Goal: Task Accomplishment & Management: Use online tool/utility

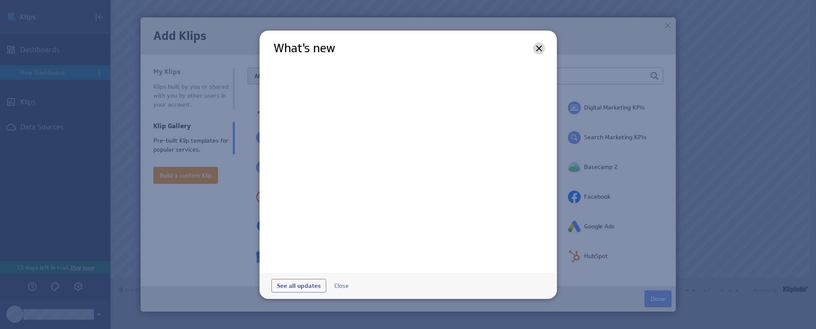
click at [538, 45] on icon at bounding box center [539, 48] width 10 height 10
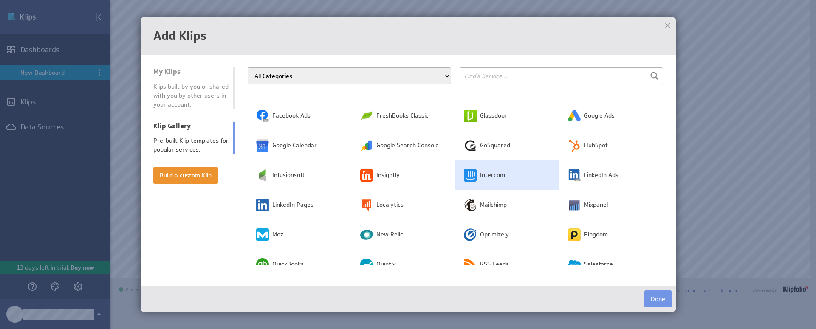
scroll to position [116, 0]
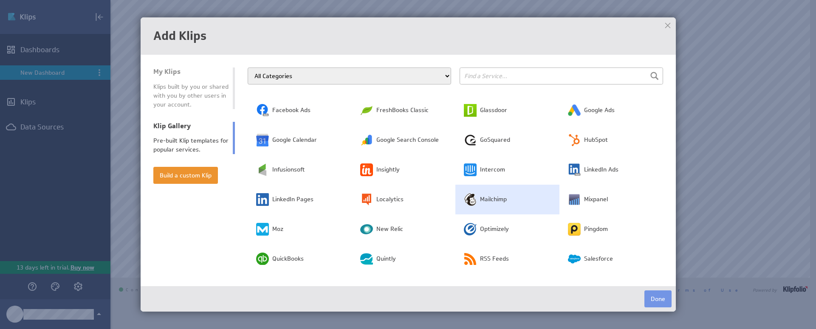
click at [481, 195] on td "Mailchimp" at bounding box center [508, 200] width 104 height 30
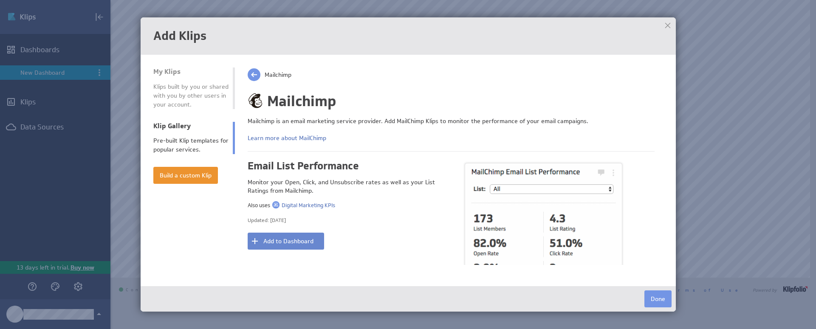
click at [281, 239] on button "Add to Dashboard" at bounding box center [286, 241] width 76 height 17
click at [670, 26] on div at bounding box center [668, 25] width 13 height 13
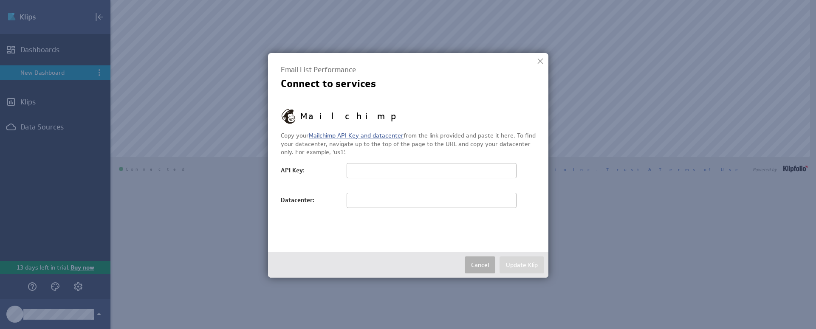
click at [355, 133] on link "Mailchimp API Key and datacenter" at bounding box center [356, 136] width 95 height 8
click at [377, 170] on input "text" at bounding box center [432, 170] width 170 height 15
paste input "6824fa79c836ba728c44c4e0b27e2c2f-us3"
type input "6824fa79c836ba728c44c4e0b27e2c2f-us3"
click at [367, 198] on input "text" at bounding box center [432, 200] width 170 height 15
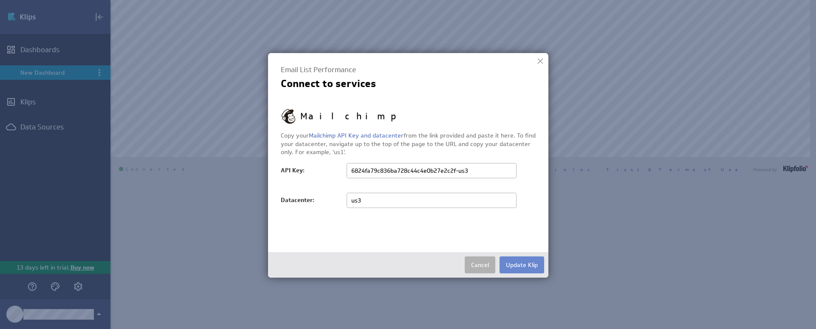
type input "us3"
click at [510, 260] on button "Update Klip" at bounding box center [522, 265] width 45 height 17
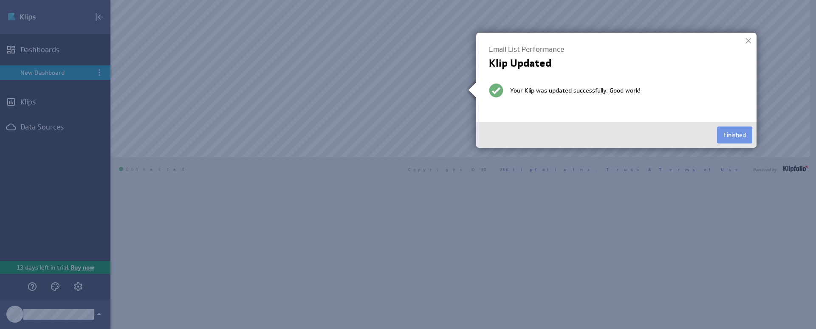
click at [749, 40] on div at bounding box center [748, 40] width 13 height 13
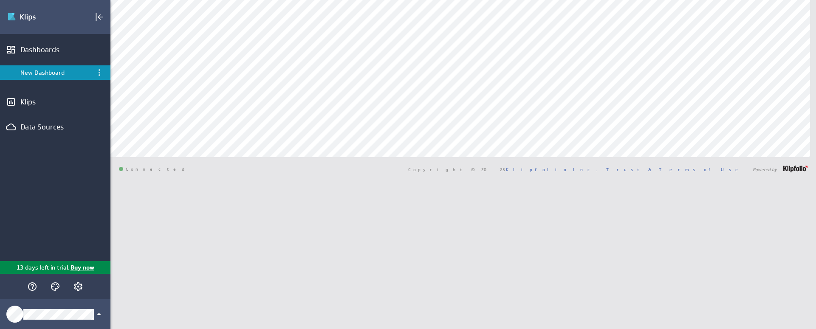
click at [495, 172] on div "Connected Copyright © 2025 Klipfolio Inc. Trust & Terms of Use Powered by" at bounding box center [463, 169] width 706 height 24
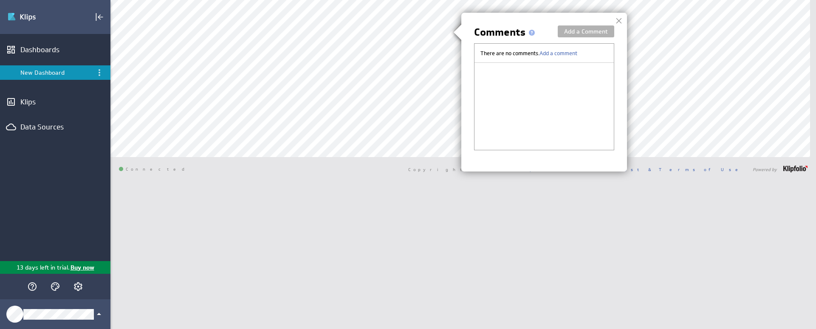
click at [418, 17] on div at bounding box center [408, 164] width 816 height 329
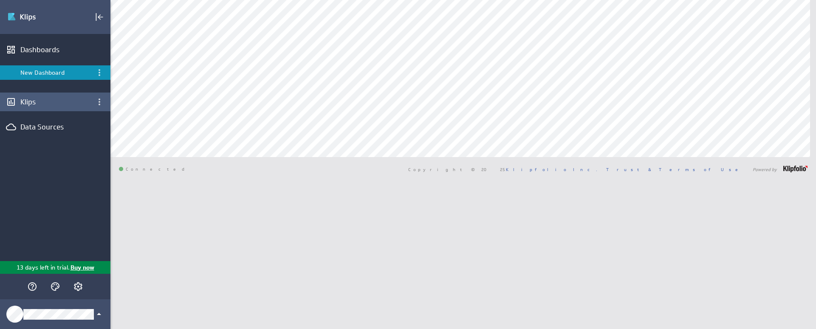
click at [31, 103] on div "Klips" at bounding box center [55, 101] width 70 height 9
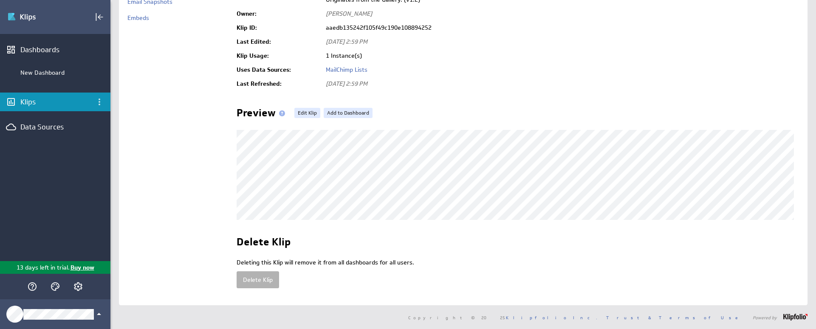
scroll to position [4, 0]
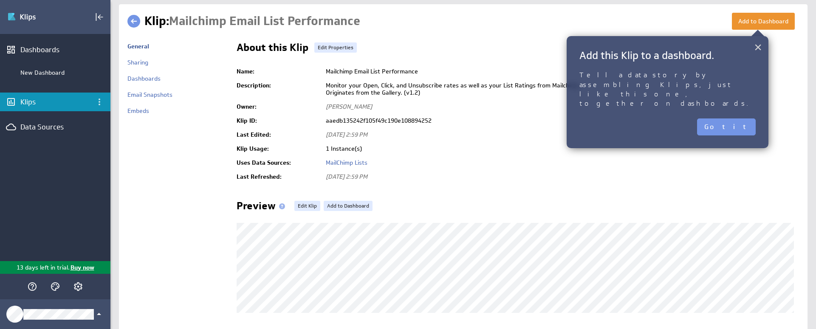
click at [756, 48] on button "×" at bounding box center [758, 47] width 8 height 17
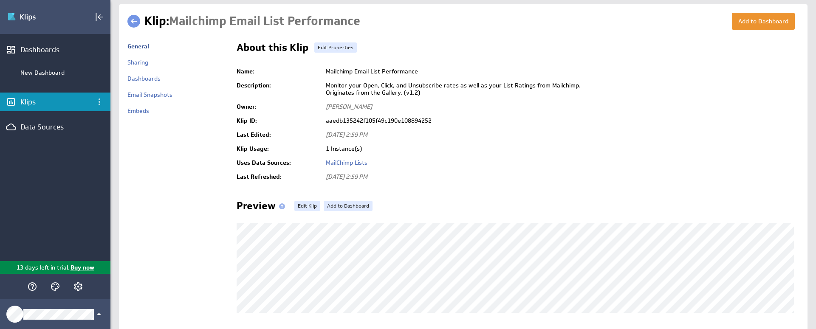
click at [74, 106] on div "Klips" at bounding box center [55, 101] width 70 height 9
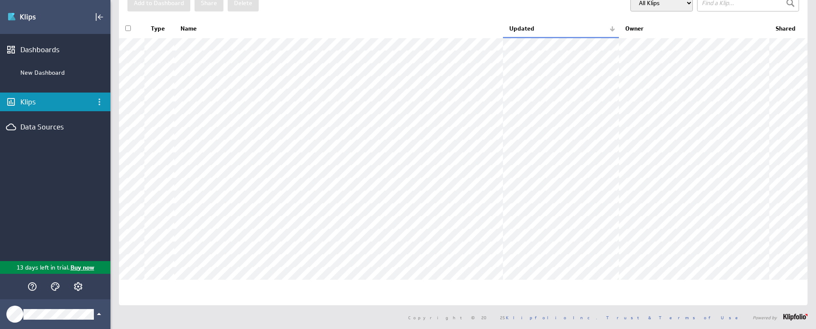
scroll to position [91, 0]
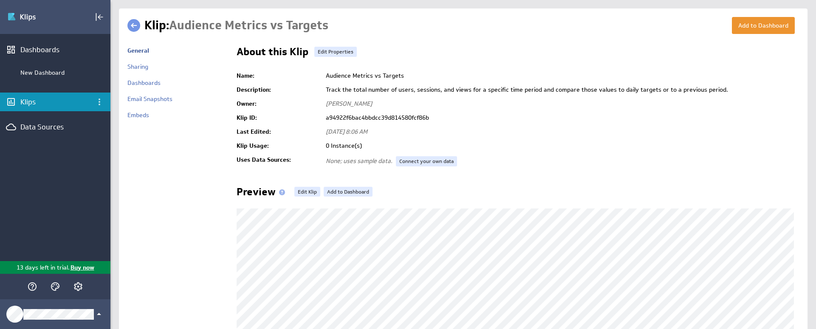
click at [134, 26] on link at bounding box center [133, 25] width 13 height 13
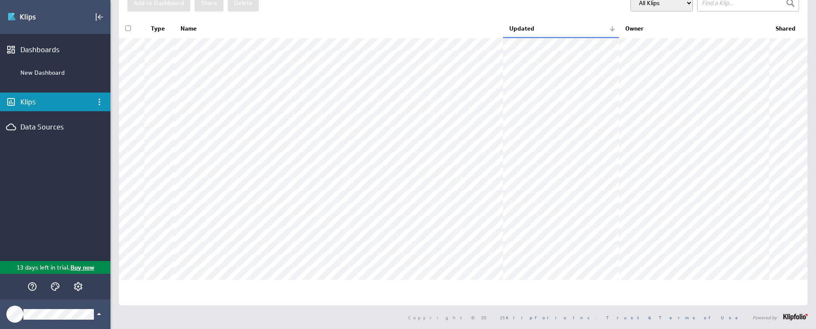
scroll to position [77, 0]
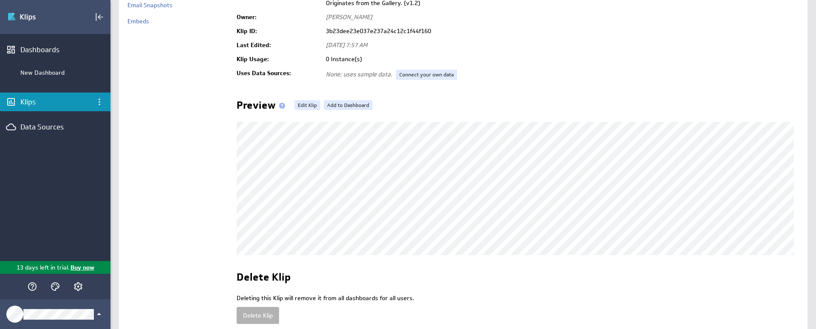
scroll to position [77, 0]
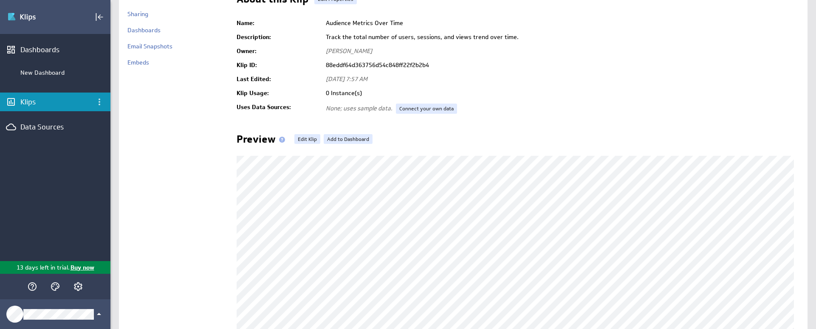
scroll to position [88, 0]
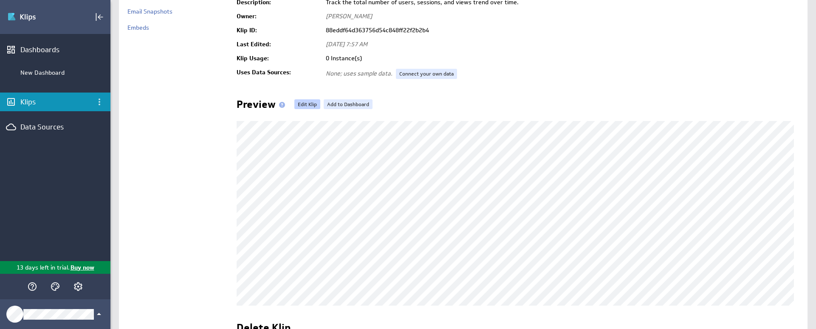
click at [302, 103] on link "Edit Klip" at bounding box center [307, 104] width 26 height 10
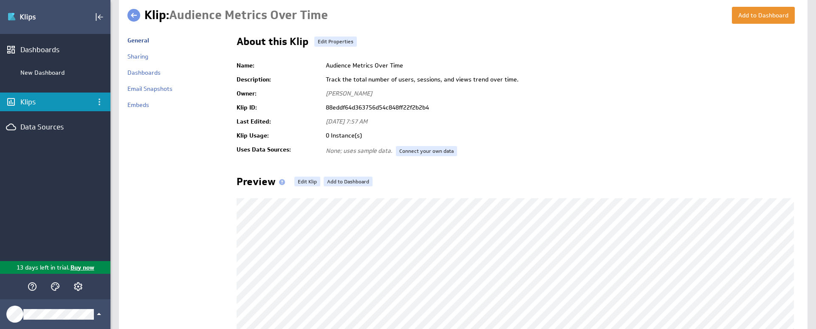
scroll to position [0, 0]
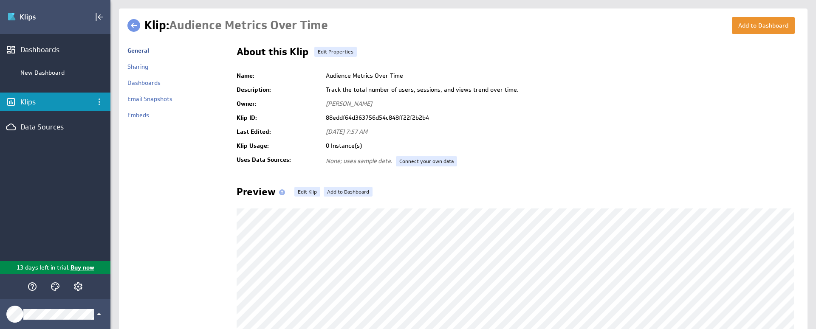
click at [132, 26] on link at bounding box center [133, 25] width 13 height 13
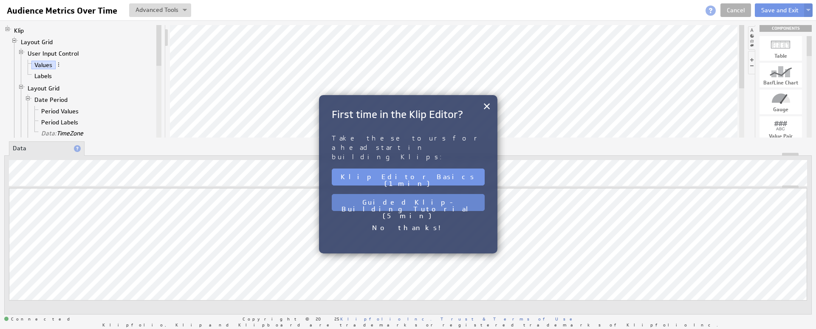
click at [430, 194] on button "Guided Klip-Building Tutorial (5 min)" at bounding box center [408, 202] width 153 height 17
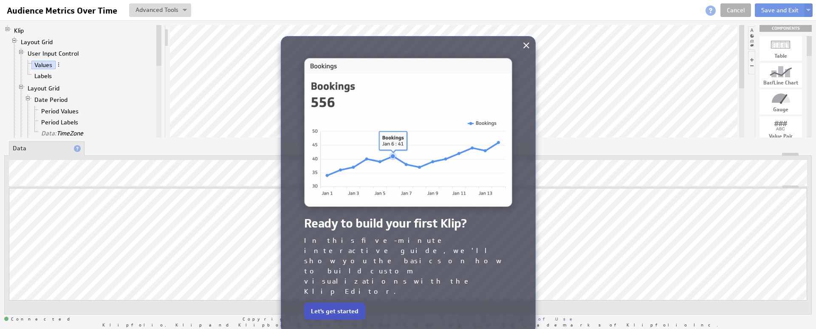
click at [334, 303] on button "Let's get started" at bounding box center [334, 311] width 61 height 17
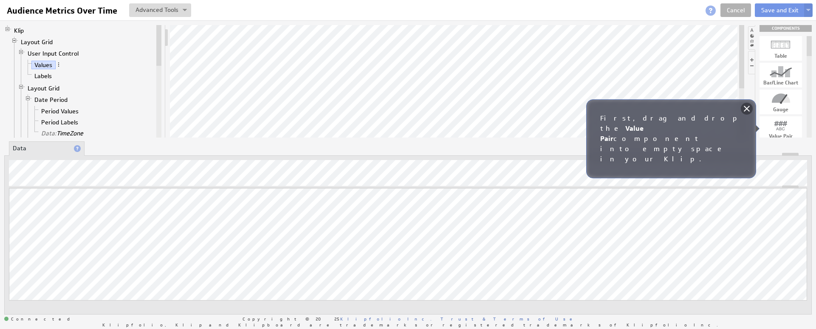
click at [747, 110] on icon at bounding box center [747, 109] width 10 height 10
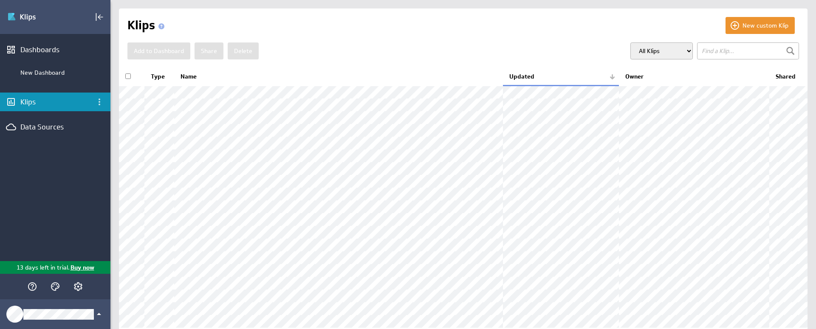
click at [721, 53] on input "text" at bounding box center [748, 50] width 102 height 17
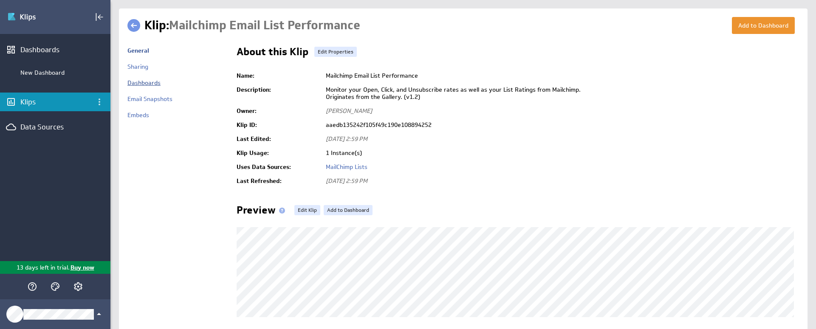
click at [136, 86] on link "Dashboards" at bounding box center [143, 83] width 33 height 8
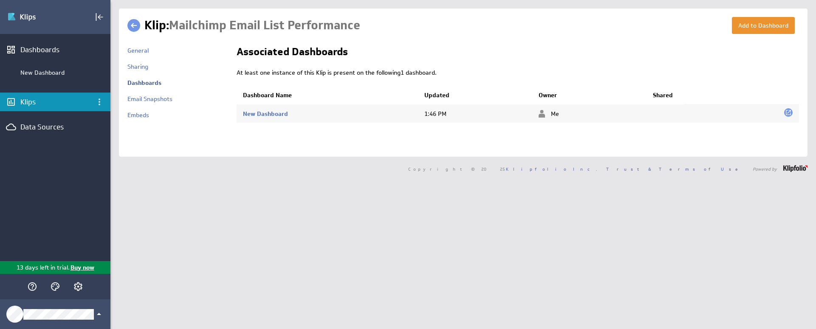
click at [131, 28] on link at bounding box center [133, 25] width 13 height 13
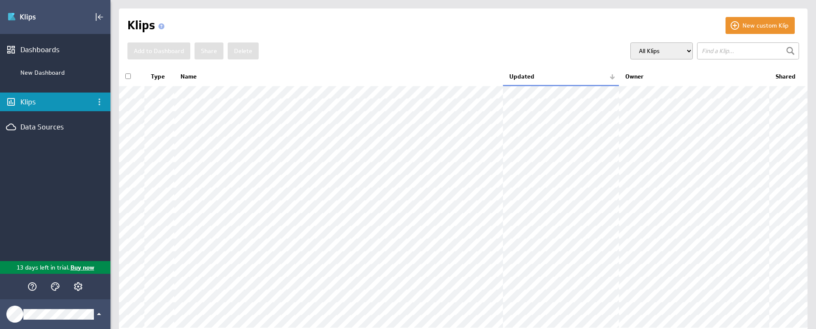
scroll to position [129, 0]
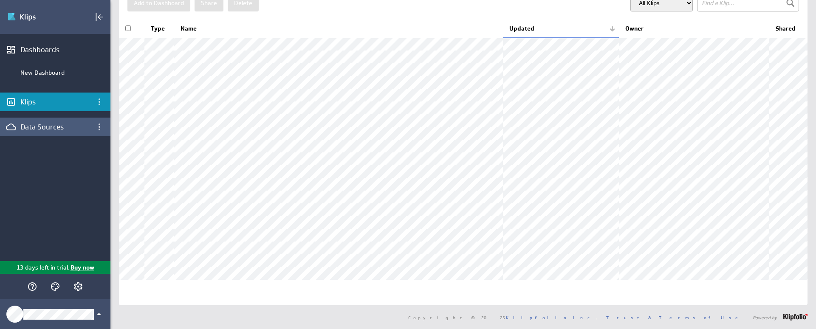
click at [66, 127] on div "Data Sources" at bounding box center [55, 126] width 70 height 9
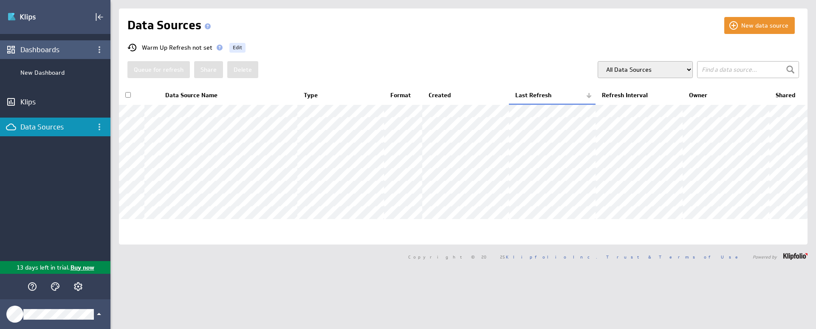
click at [55, 54] on div "Dashboards" at bounding box center [55, 49] width 110 height 19
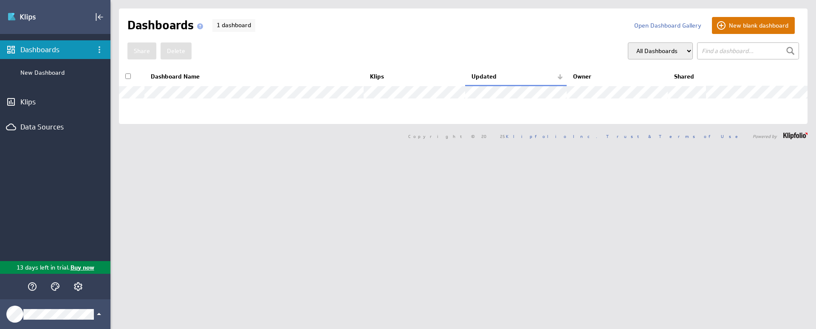
click at [744, 24] on button "New blank dashboard" at bounding box center [753, 25] width 83 height 17
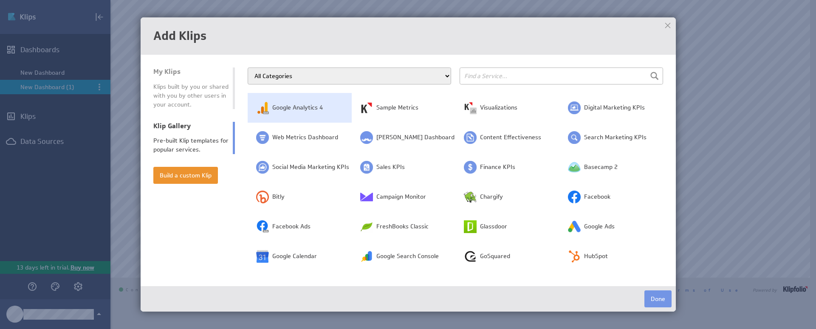
click at [294, 110] on span "Google Analytics 4" at bounding box center [297, 108] width 51 height 8
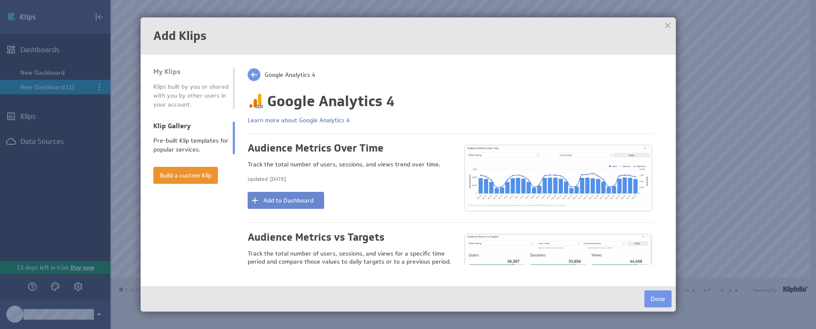
click at [299, 204] on button "Add to Dashboard" at bounding box center [286, 200] width 76 height 17
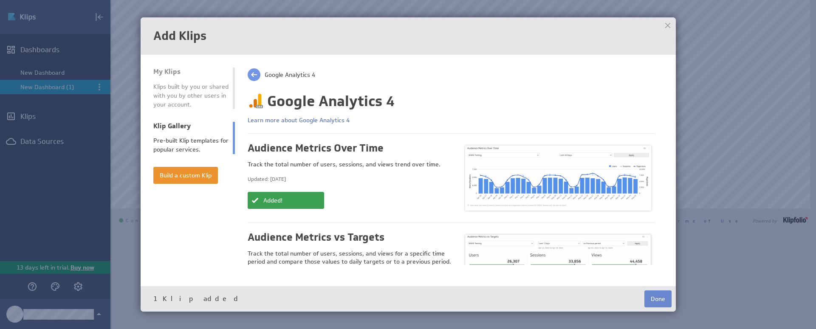
click at [662, 302] on button "Done" at bounding box center [658, 299] width 27 height 17
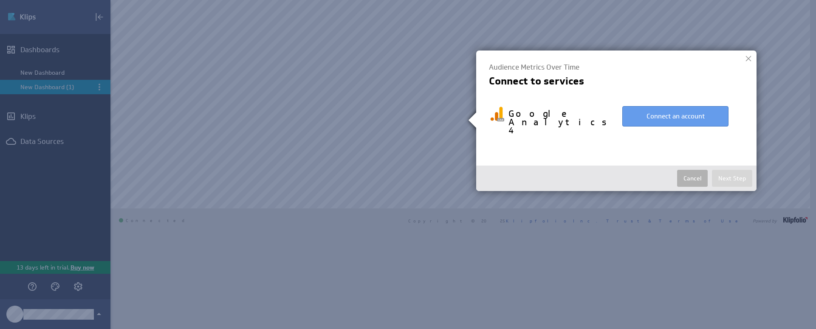
click at [672, 120] on button "Connect an account" at bounding box center [676, 116] width 106 height 20
select select "59ffe10ace2c4af8194598f0c7fe0ff6"
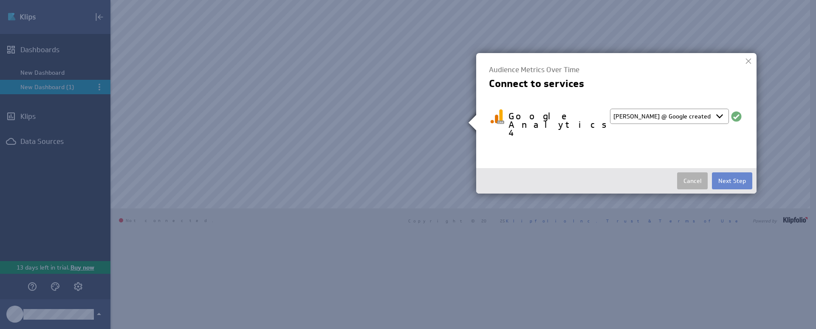
click at [733, 173] on button "Next Step" at bounding box center [732, 181] width 40 height 17
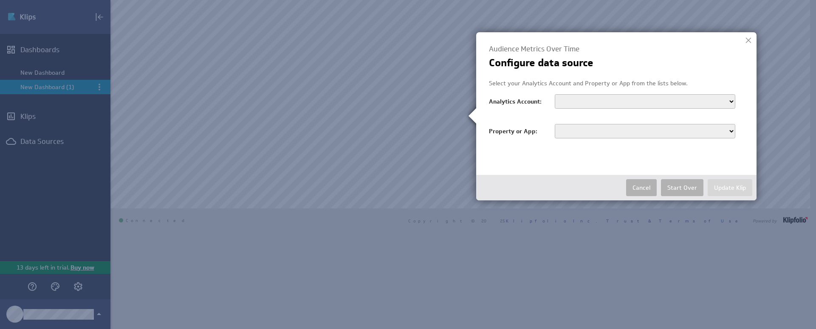
select select "accounts/188360795"
select select "properties/283788400"
click at [731, 187] on button "Update Klip" at bounding box center [730, 187] width 45 height 17
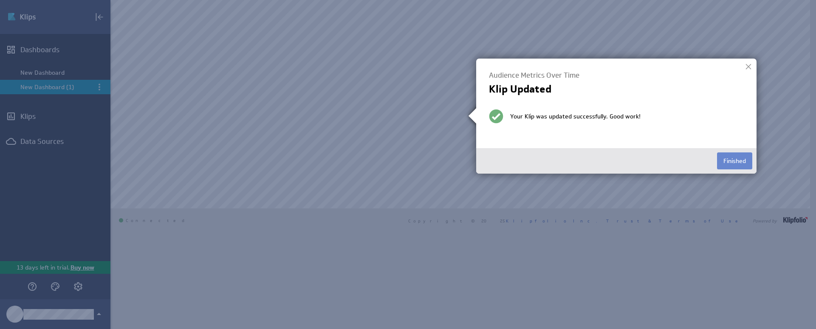
click at [727, 166] on button "Finished" at bounding box center [734, 161] width 35 height 17
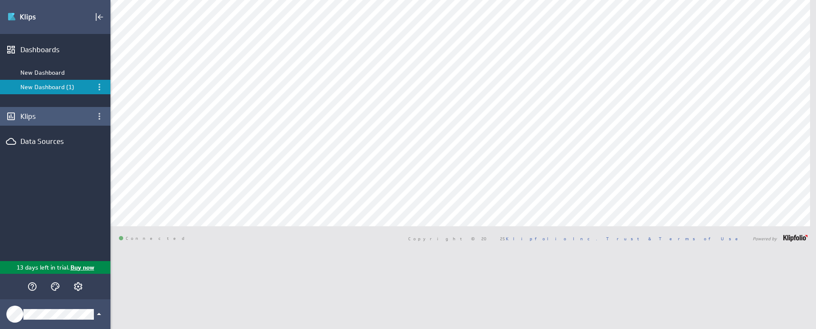
click at [45, 117] on div "Klips" at bounding box center [55, 116] width 70 height 9
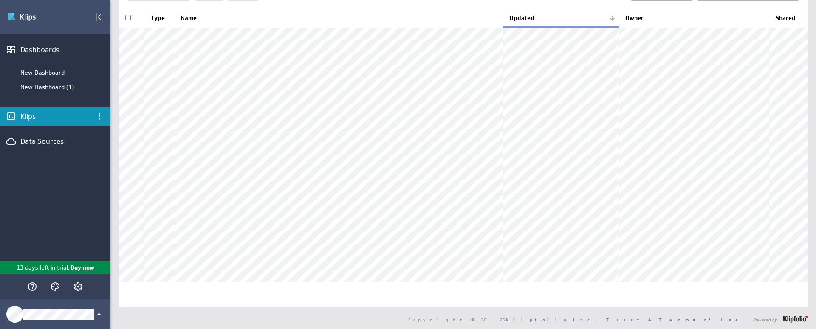
scroll to position [33, 0]
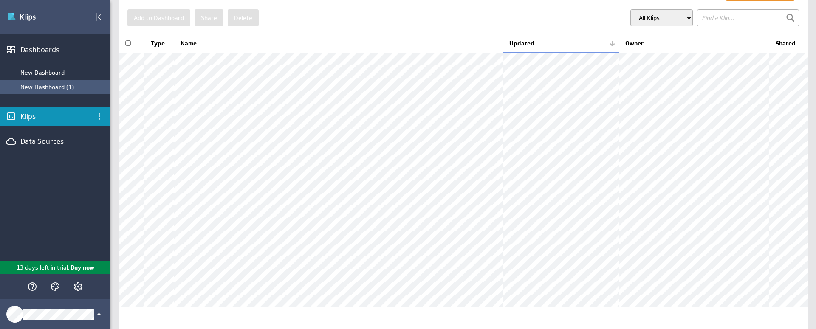
click at [42, 91] on div "New Dashboard (1)" at bounding box center [55, 87] width 110 height 14
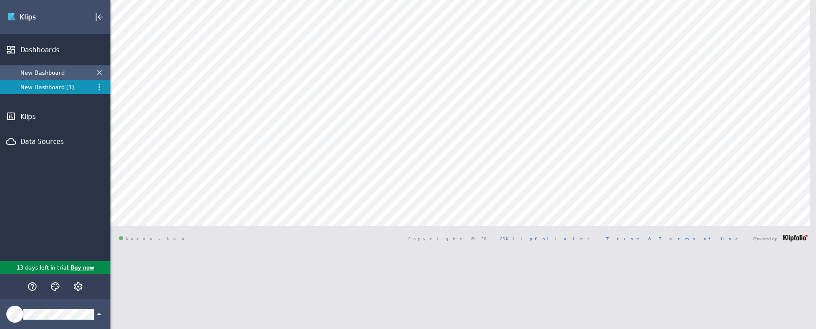
click at [39, 72] on div "New Dashboard" at bounding box center [55, 73] width 71 height 8
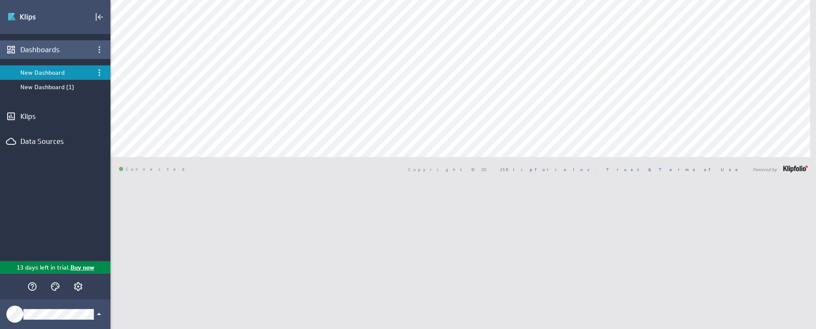
click at [42, 51] on div "Dashboards" at bounding box center [55, 49] width 70 height 9
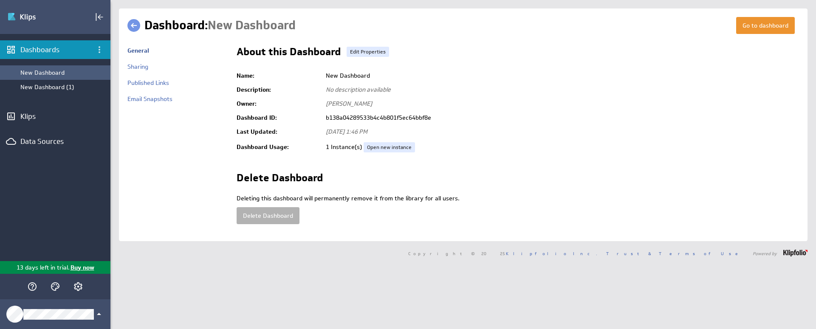
click at [54, 74] on div "New Dashboard" at bounding box center [63, 73] width 86 height 8
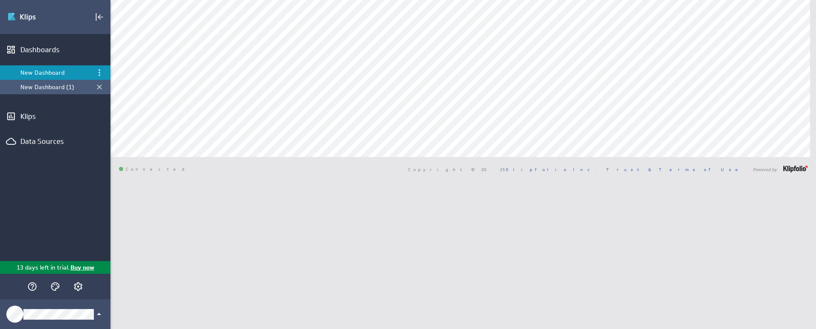
click at [51, 89] on div "New Dashboard (1)" at bounding box center [55, 87] width 71 height 8
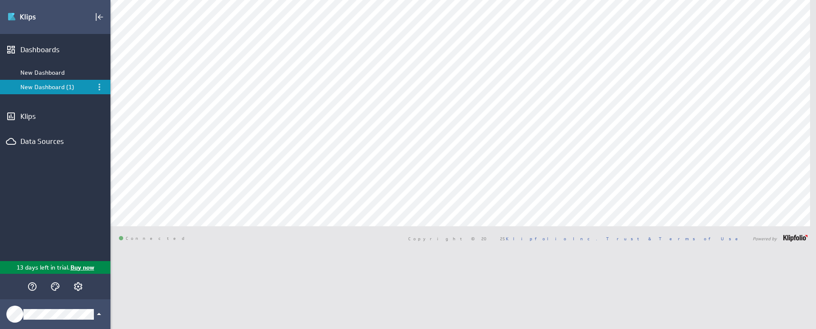
click at [208, 280] on div "Peter New Dashboard (1) Dashboard Library Show: All Dashboards" at bounding box center [463, 164] width 706 height 329
click at [30, 118] on div "Klips" at bounding box center [55, 116] width 70 height 9
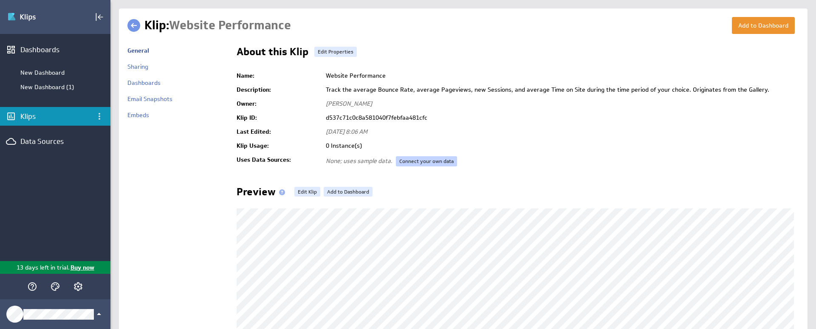
click at [439, 161] on link "Connect your own data" at bounding box center [426, 161] width 61 height 10
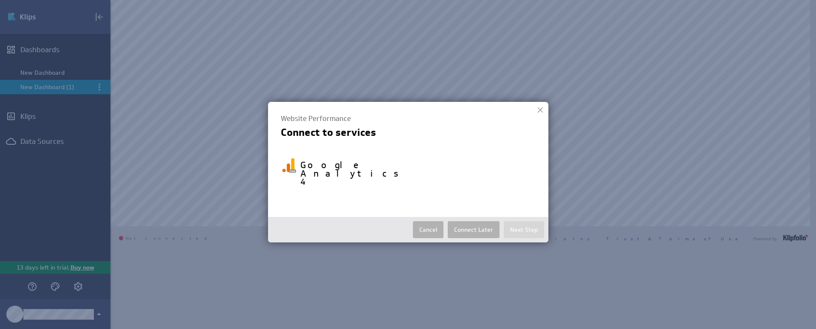
select select "59ffe10ace2c4af8194598f0c7fe0ff6"
click at [531, 221] on button "Next Step" at bounding box center [524, 229] width 40 height 17
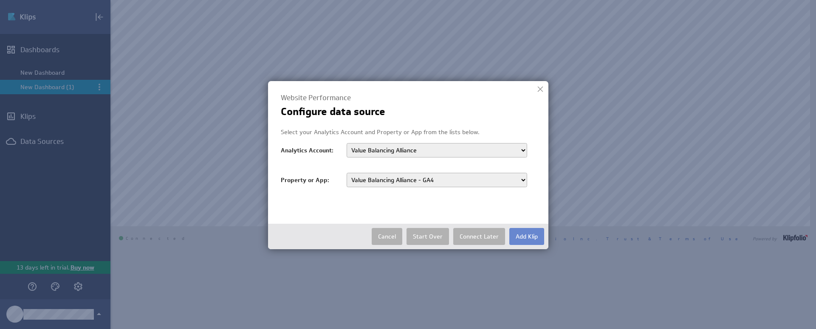
click at [531, 239] on button "Add Klip" at bounding box center [527, 236] width 35 height 17
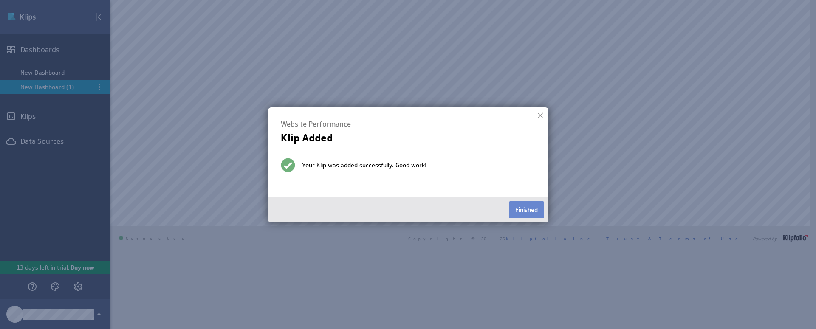
click at [523, 209] on button "Finished" at bounding box center [526, 209] width 35 height 17
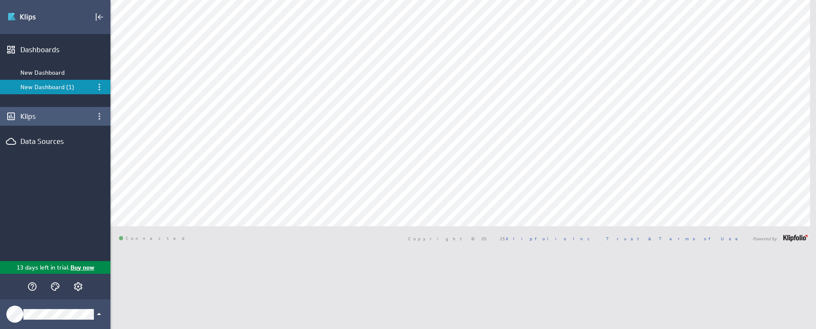
click at [17, 120] on div "Klips" at bounding box center [55, 116] width 110 height 19
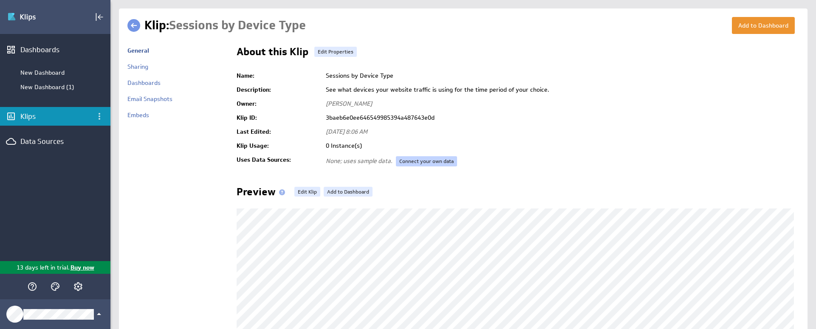
click at [444, 160] on link "Connect your own data" at bounding box center [426, 161] width 61 height 10
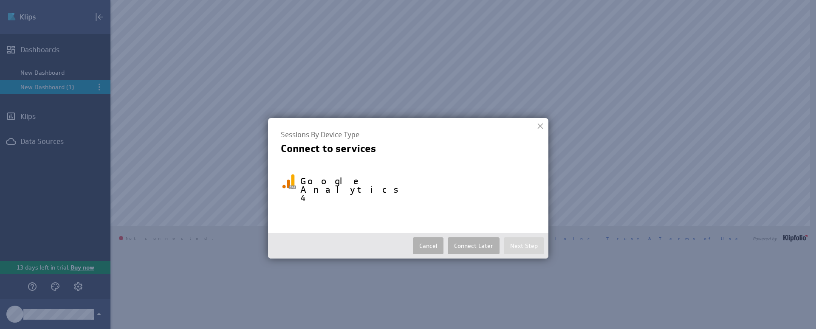
select select "59ffe10ace2c4af8194598f0c7fe0ff6"
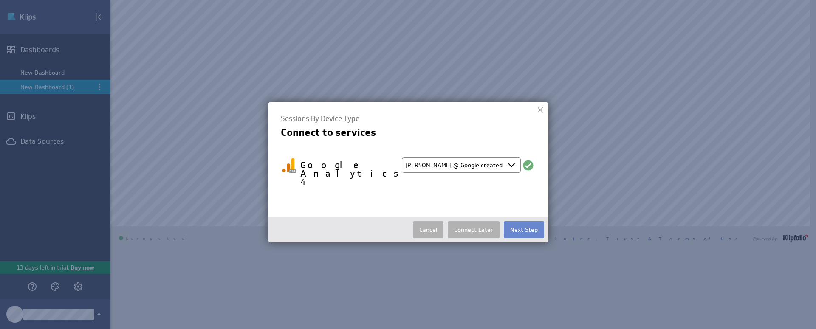
click at [525, 221] on button "Next Step" at bounding box center [524, 229] width 40 height 17
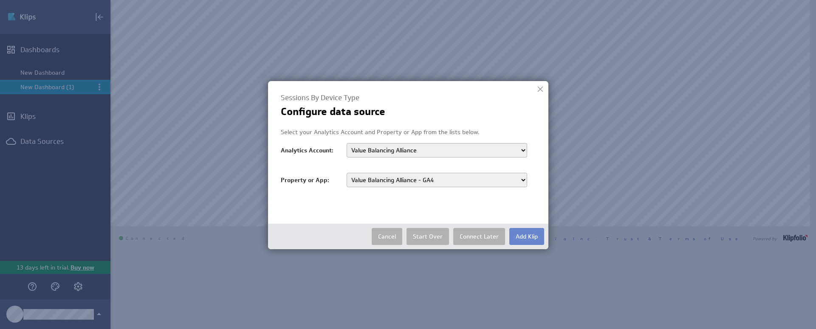
click at [527, 236] on button "Add Klip" at bounding box center [527, 236] width 35 height 17
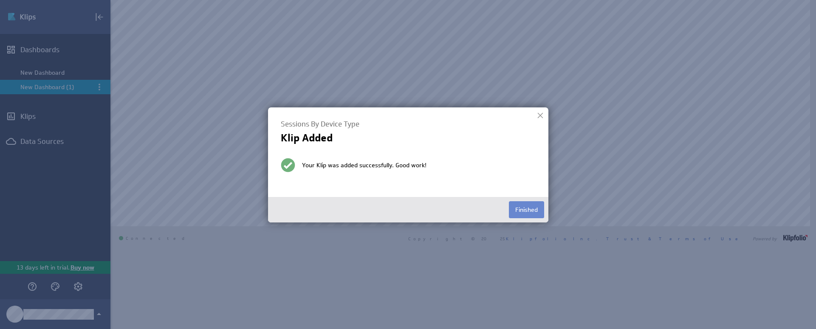
click at [530, 210] on button "Finished" at bounding box center [526, 209] width 35 height 17
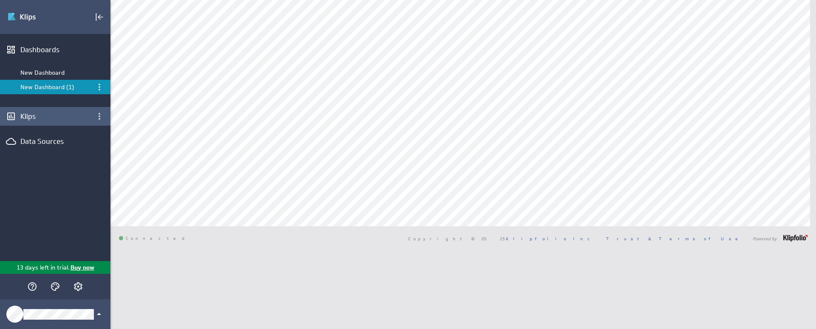
click at [56, 111] on div "Klips" at bounding box center [55, 116] width 110 height 19
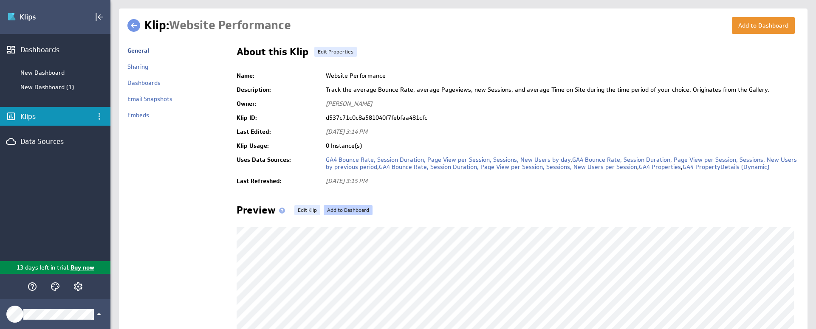
click at [345, 206] on link "Add to Dashboard" at bounding box center [348, 210] width 49 height 10
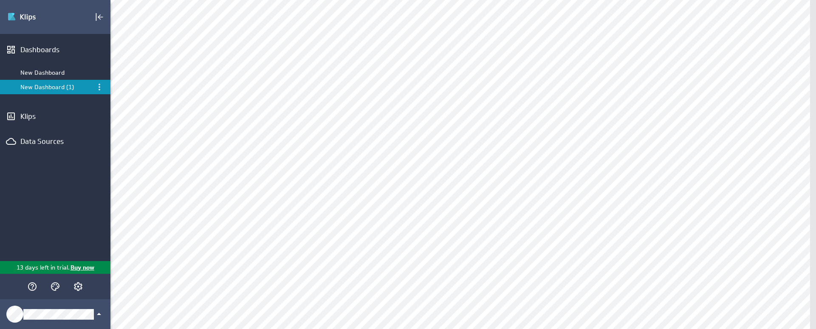
scroll to position [19, 0]
click at [20, 113] on div "Klips" at bounding box center [55, 116] width 70 height 9
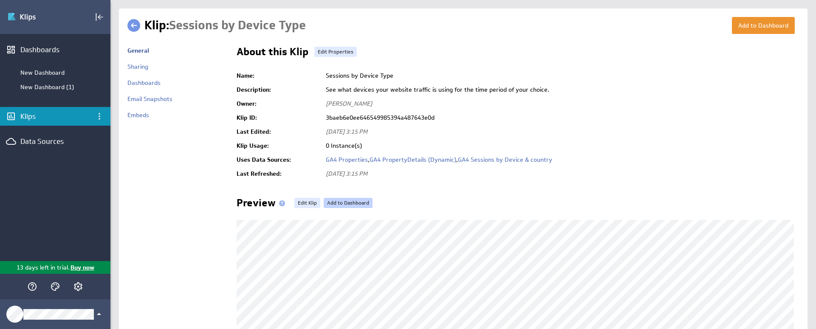
click at [352, 199] on link "Add to Dashboard" at bounding box center [348, 203] width 49 height 10
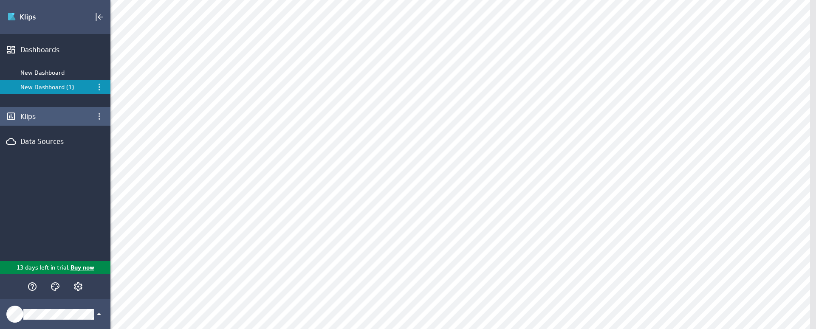
click at [29, 116] on div "Klips" at bounding box center [55, 116] width 70 height 9
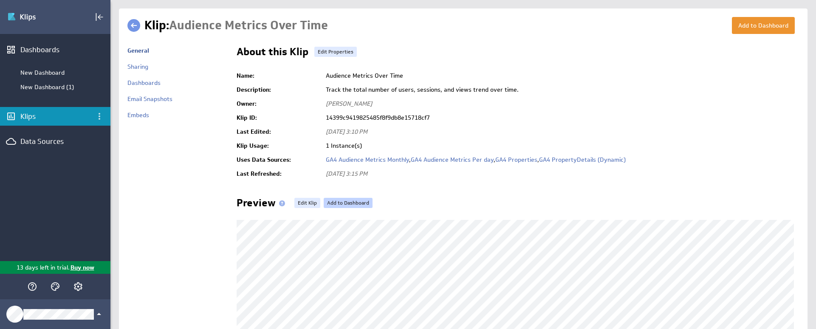
click at [351, 201] on link "Add to Dashboard" at bounding box center [348, 203] width 49 height 10
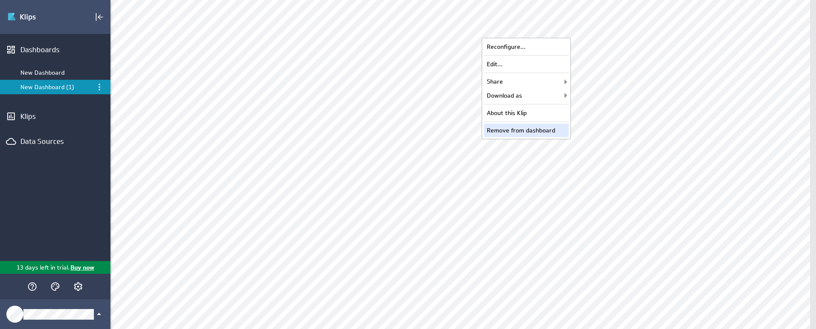
click at [538, 129] on div "Remove from dashboard" at bounding box center [526, 131] width 85 height 14
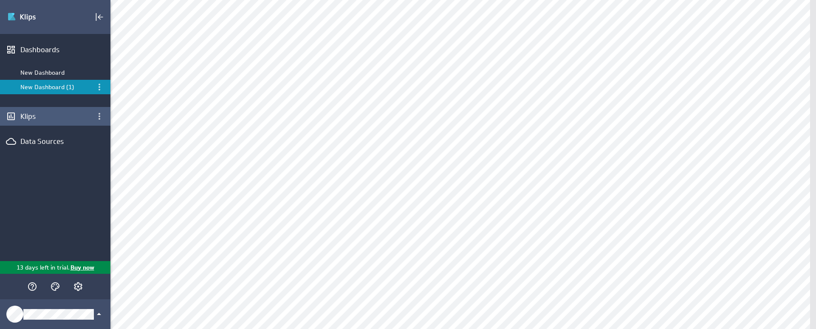
click at [28, 116] on div "Klips" at bounding box center [55, 116] width 70 height 9
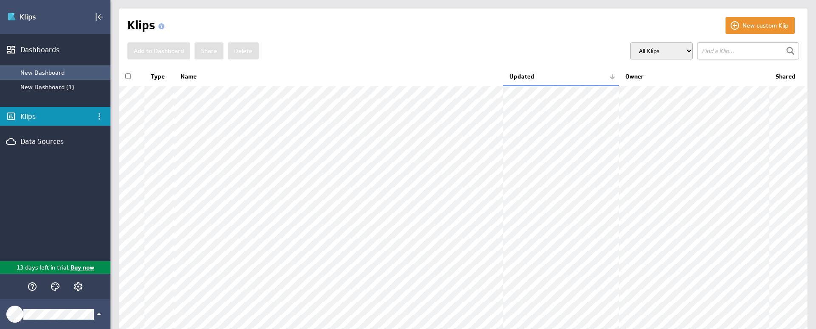
click at [57, 74] on div "New Dashboard" at bounding box center [63, 73] width 86 height 8
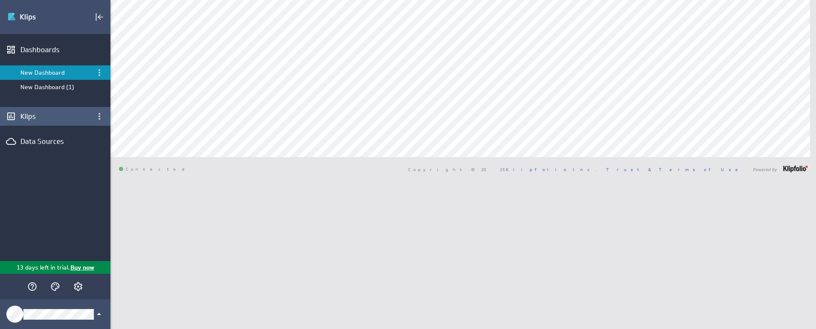
click at [45, 114] on div "Klips" at bounding box center [55, 116] width 70 height 9
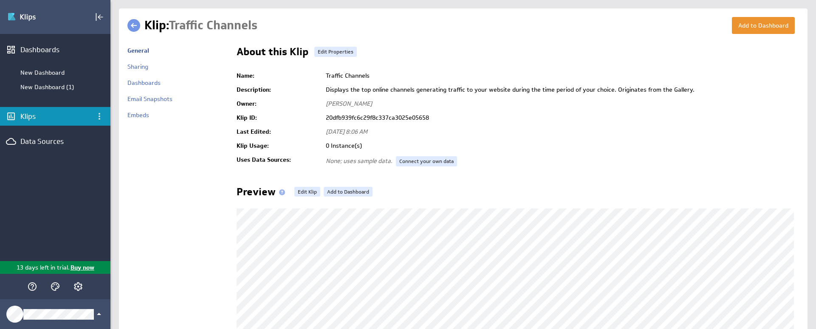
click at [134, 25] on link at bounding box center [133, 25] width 13 height 13
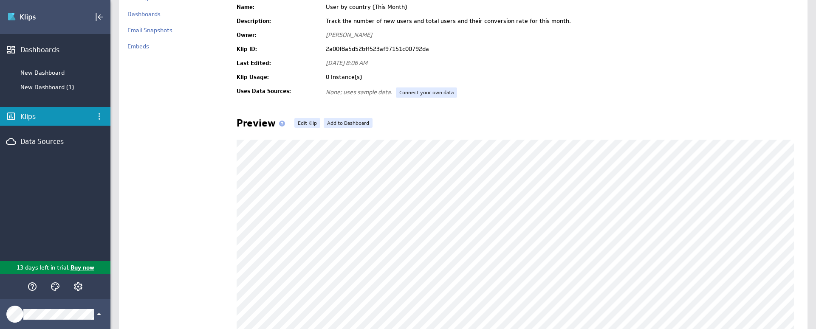
scroll to position [63, 0]
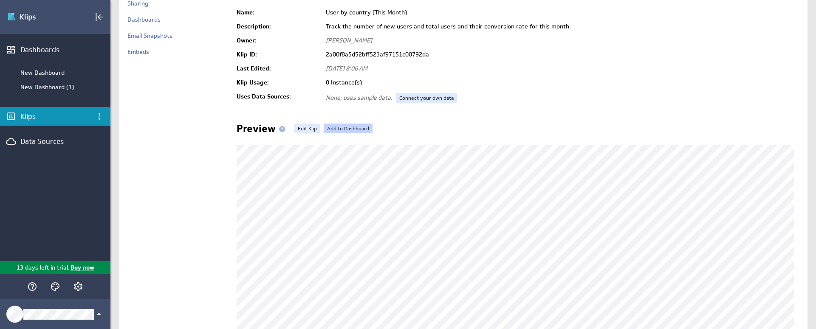
click at [357, 127] on link "Add to Dashboard" at bounding box center [348, 129] width 49 height 10
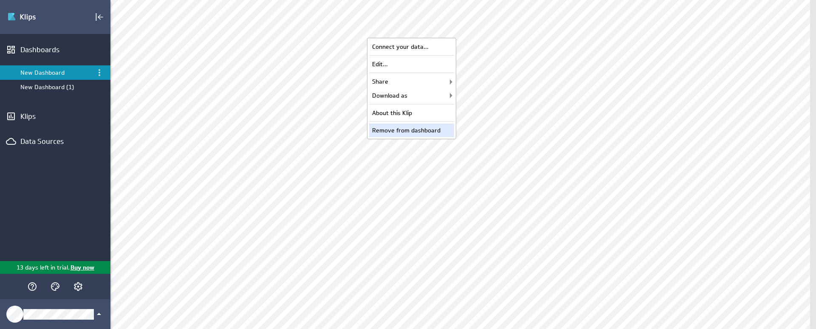
click at [404, 130] on div "Remove from dashboard" at bounding box center [411, 131] width 85 height 14
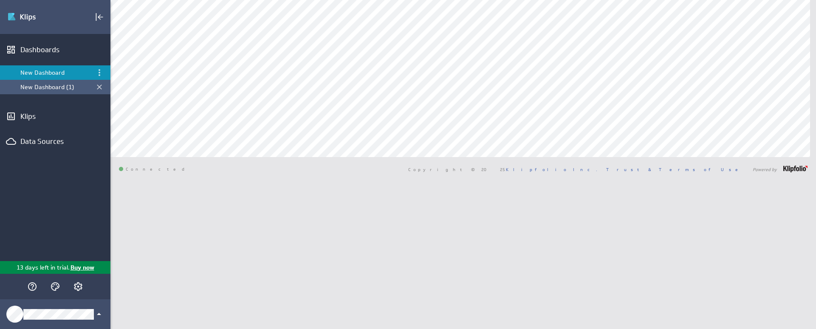
click at [60, 87] on div "New Dashboard (1)" at bounding box center [55, 87] width 71 height 8
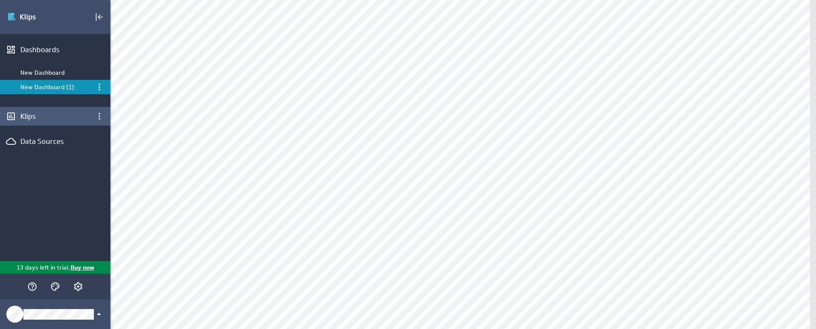
click at [24, 114] on div "Klips" at bounding box center [55, 116] width 70 height 9
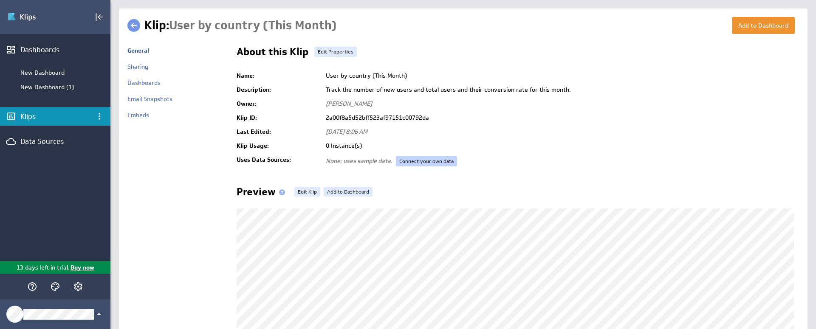
click at [418, 160] on link "Connect your own data" at bounding box center [426, 161] width 61 height 10
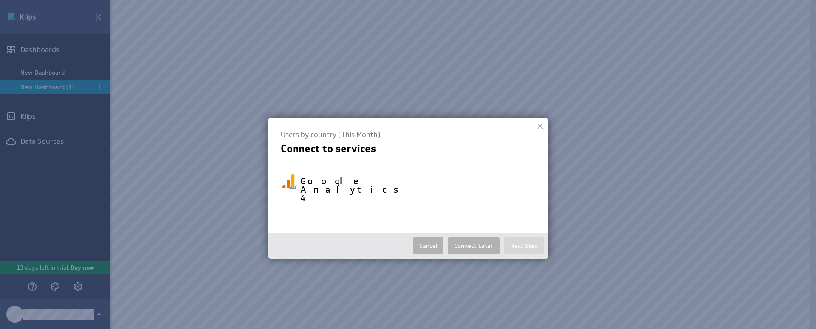
select select "59ffe10ace2c4af8194598f0c7fe0ff6"
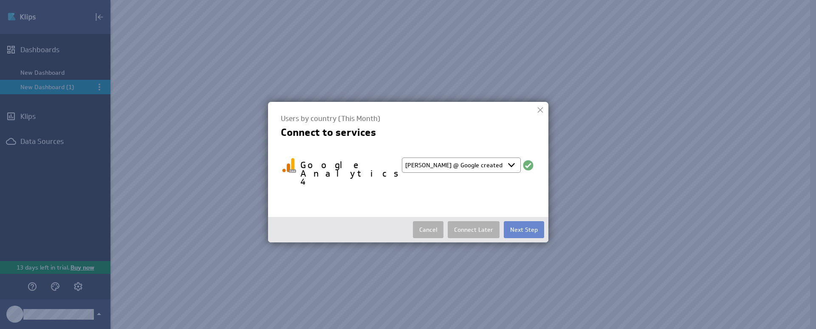
click at [523, 221] on button "Next Step" at bounding box center [524, 229] width 40 height 17
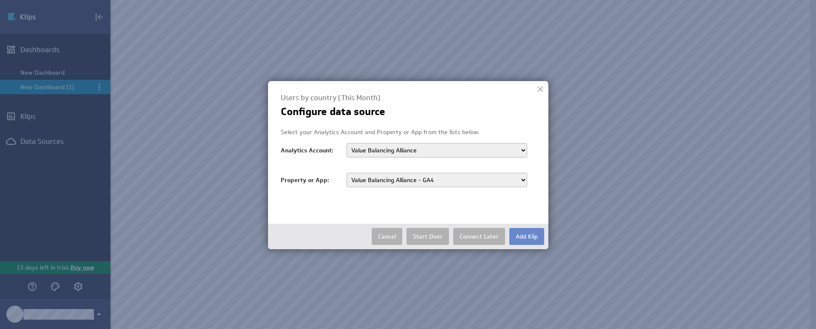
click at [523, 236] on button "Add Klip" at bounding box center [527, 236] width 35 height 17
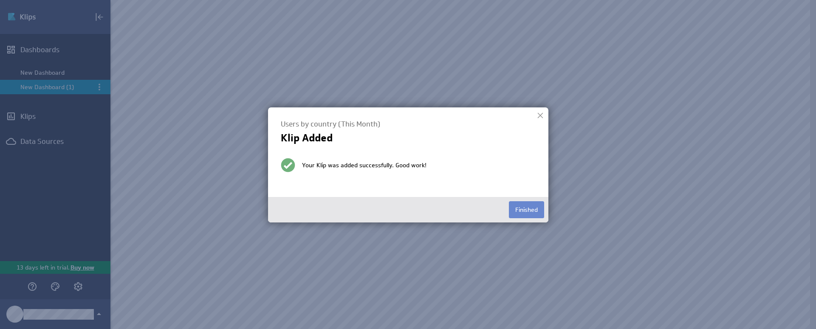
click at [524, 214] on button "Finished" at bounding box center [526, 209] width 35 height 17
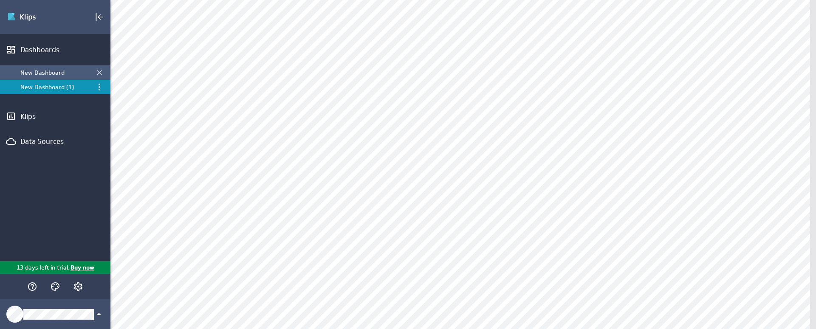
click at [63, 73] on div "New Dashboard" at bounding box center [55, 73] width 71 height 8
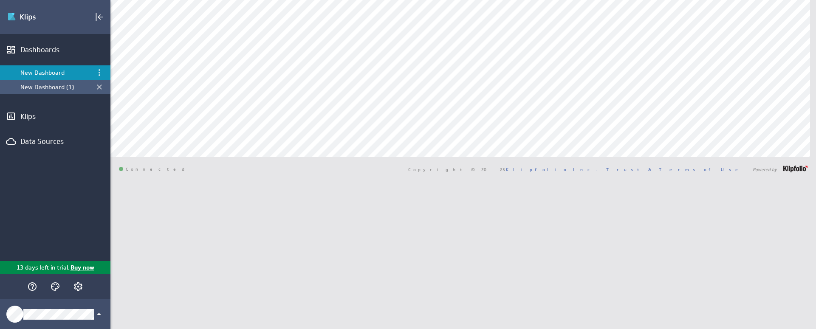
click at [59, 87] on div "New Dashboard (1)" at bounding box center [55, 87] width 71 height 8
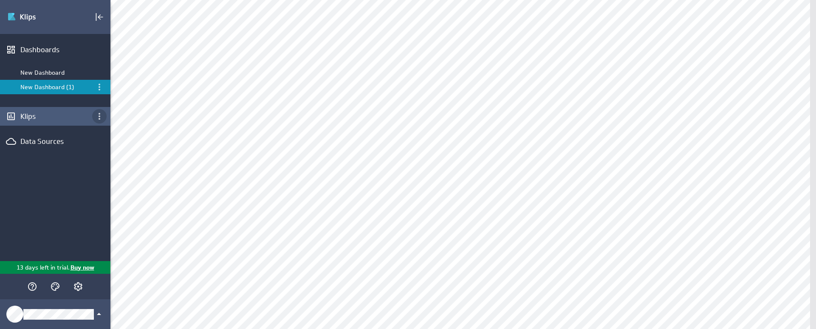
scroll to position [307, 0]
click at [47, 117] on div "Klips" at bounding box center [55, 116] width 70 height 9
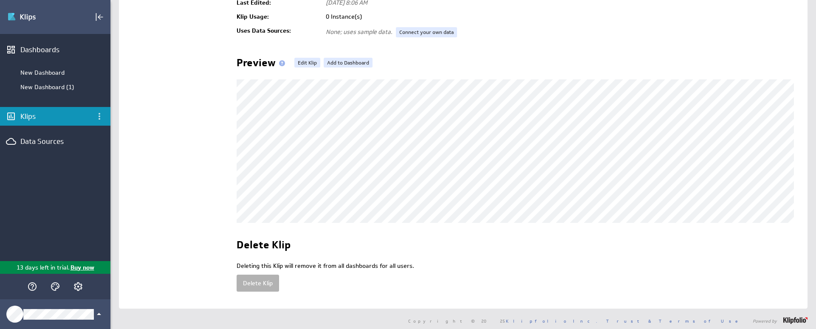
scroll to position [110, 0]
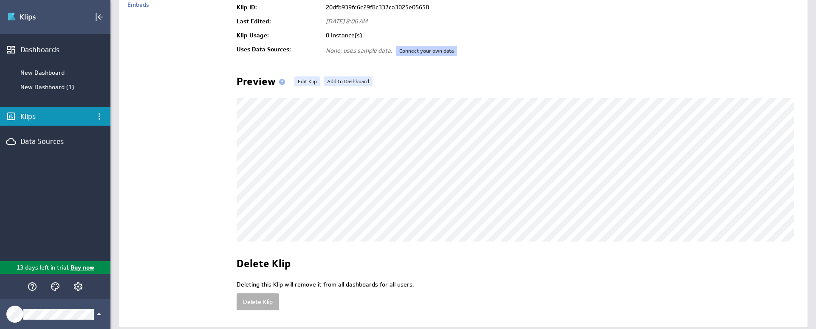
click at [410, 50] on link "Connect your own data" at bounding box center [426, 51] width 61 height 10
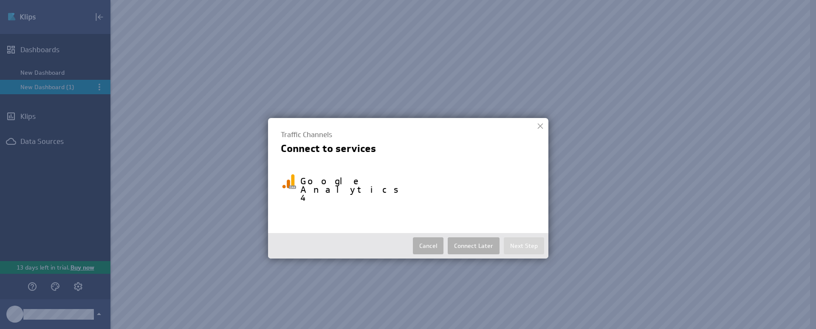
select select "59ffe10ace2c4af8194598f0c7fe0ff6"
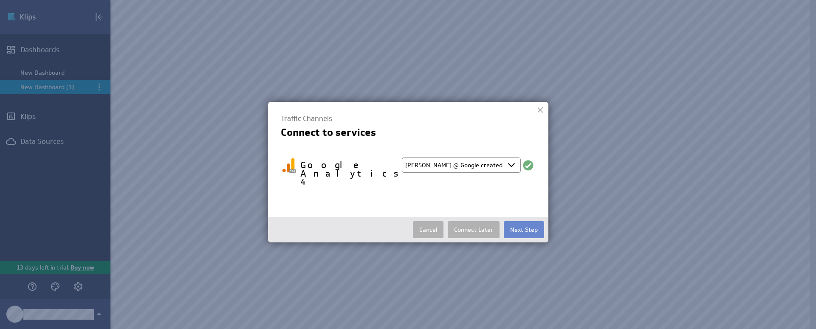
click at [521, 221] on button "Next Step" at bounding box center [524, 229] width 40 height 17
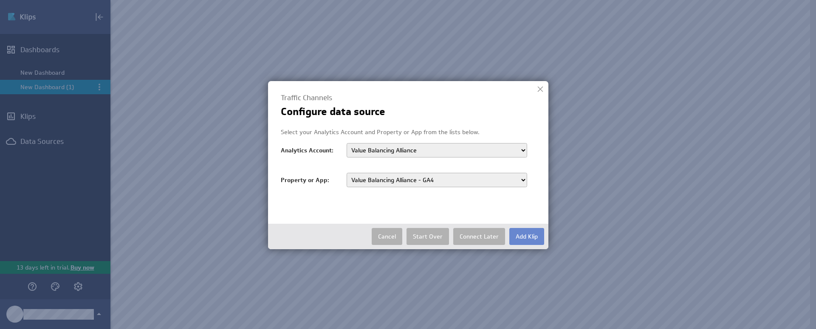
click at [524, 237] on button "Add Klip" at bounding box center [527, 236] width 35 height 17
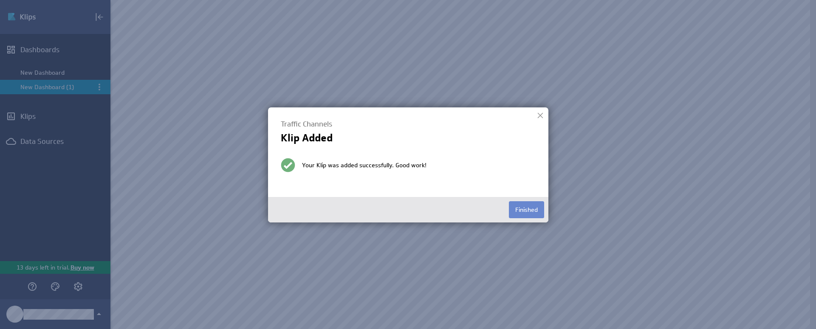
click at [516, 212] on button "Finished" at bounding box center [526, 209] width 35 height 17
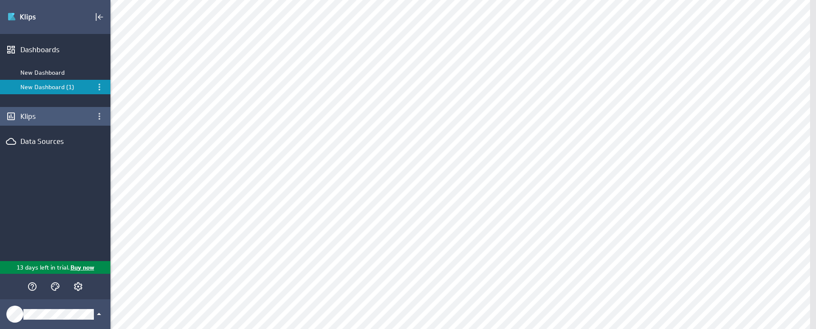
click at [24, 120] on div "Klips" at bounding box center [55, 116] width 70 height 9
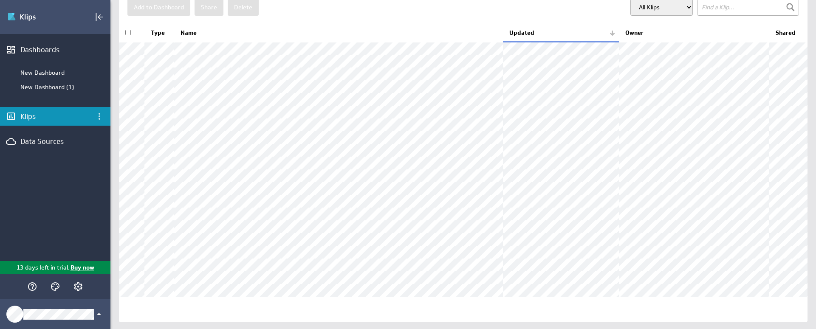
scroll to position [44, 0]
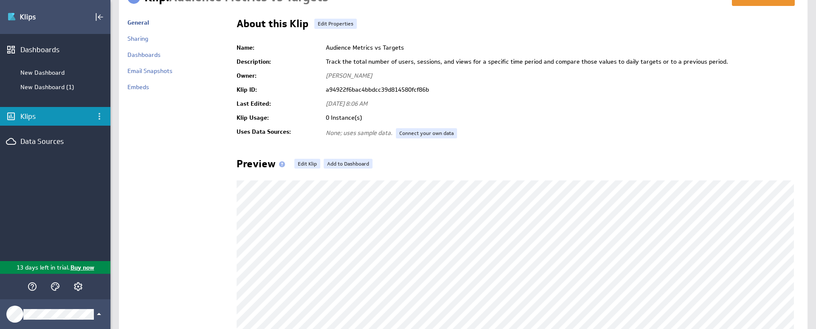
scroll to position [57, 0]
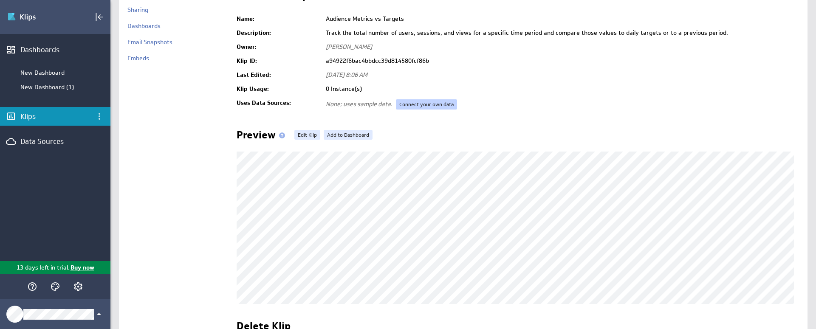
click at [450, 104] on link "Connect your own data" at bounding box center [426, 104] width 61 height 10
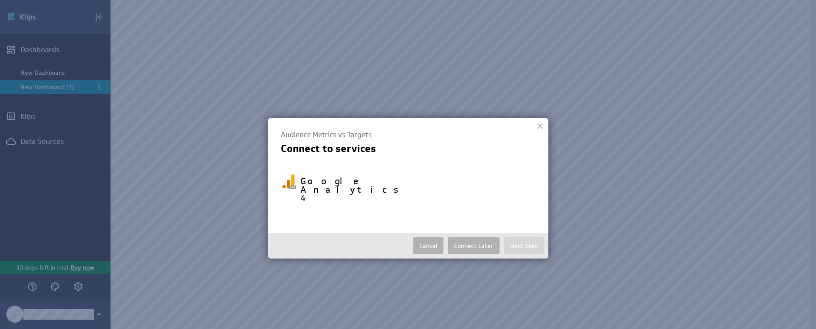
select select "59ffe10ace2c4af8194598f0c7fe0ff6"
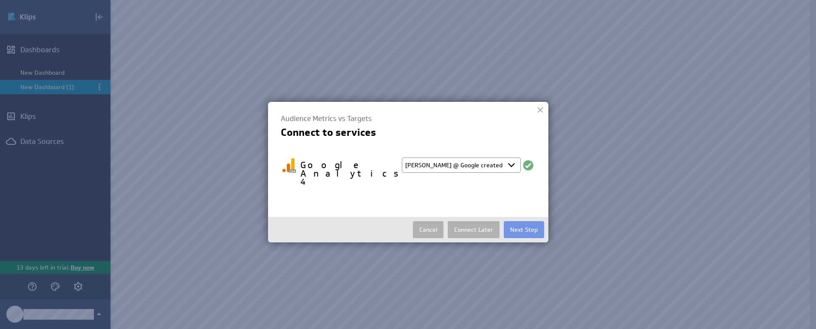
click at [529, 221] on button "Next Step" at bounding box center [524, 229] width 40 height 17
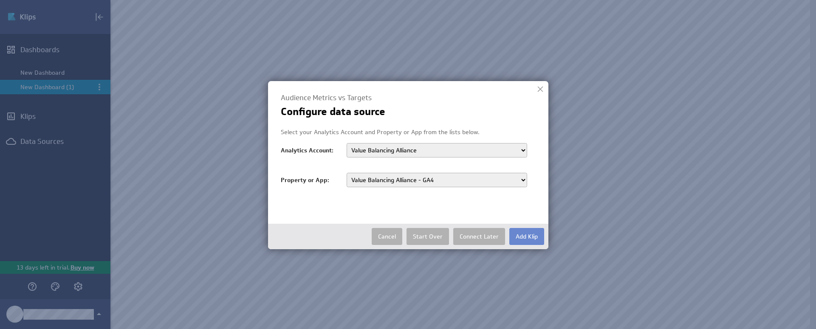
click at [530, 239] on button "Add Klip" at bounding box center [527, 236] width 35 height 17
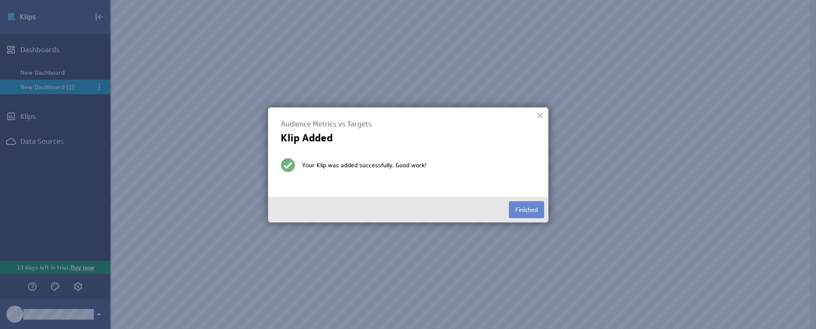
click at [529, 202] on button "Finished" at bounding box center [526, 209] width 35 height 17
